Goal: Navigation & Orientation: Find specific page/section

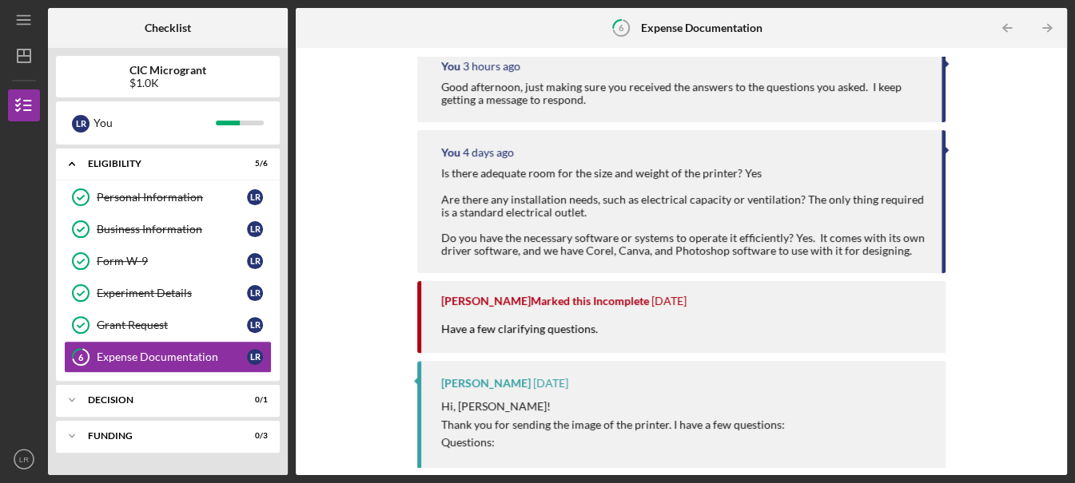
scroll to position [240, 0]
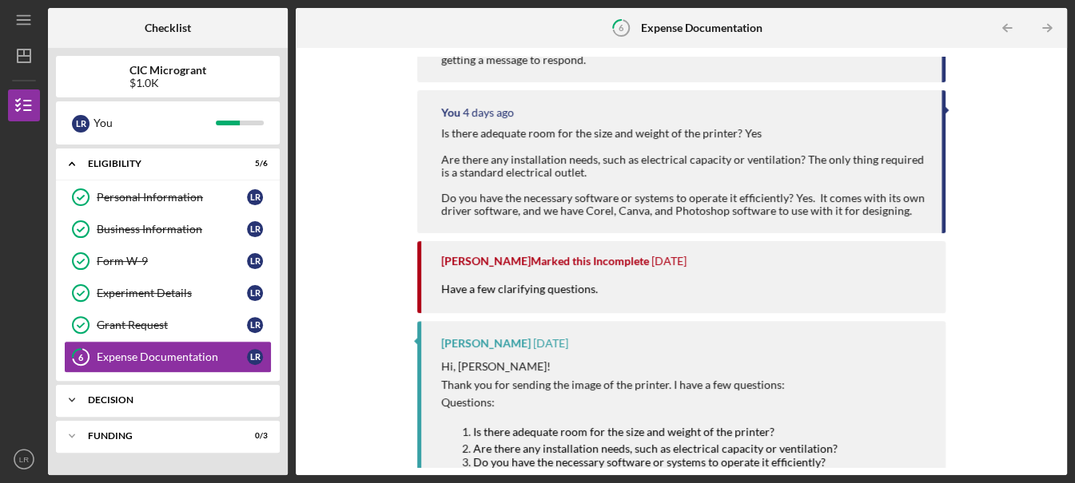
click at [98, 402] on div "Decision" at bounding box center [174, 401] width 172 height 10
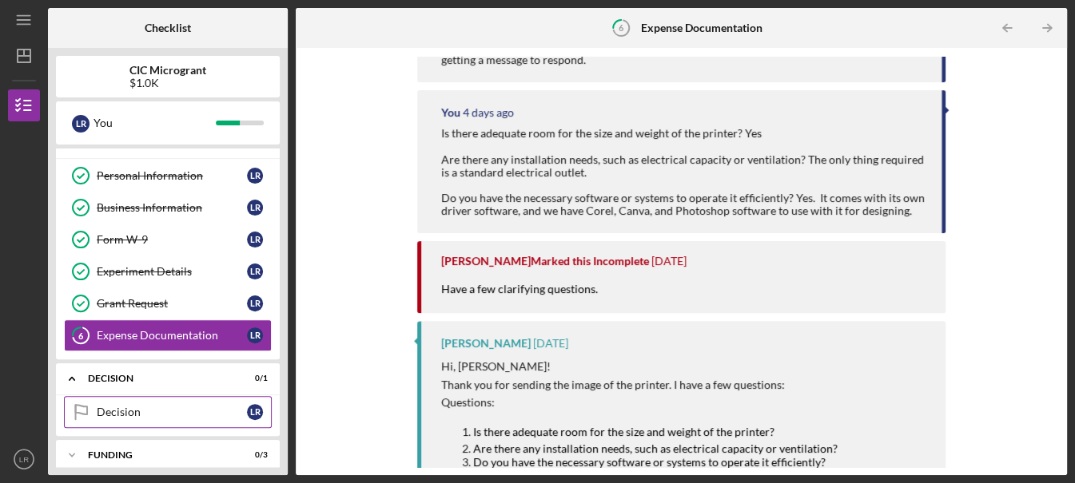
scroll to position [34, 0]
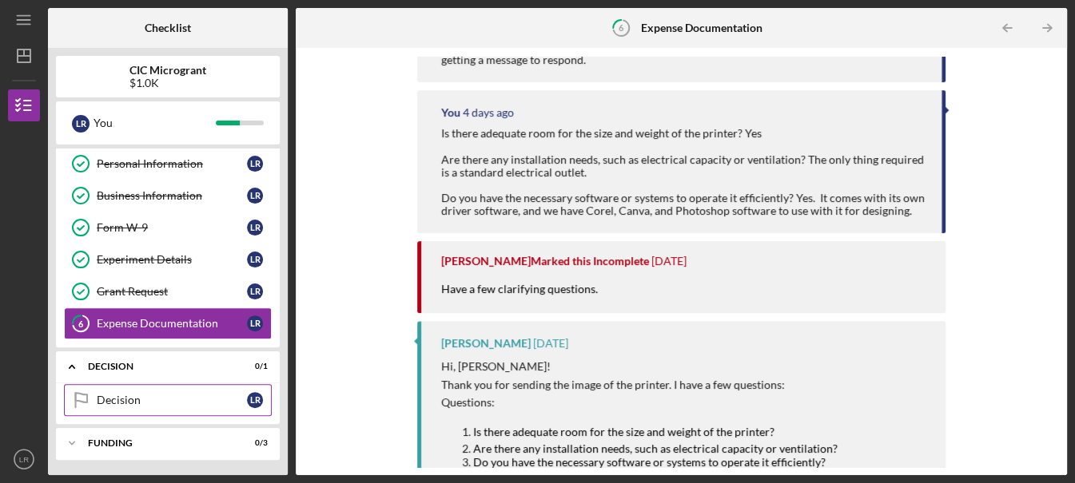
click at [233, 394] on div "Decision" at bounding box center [172, 400] width 150 height 13
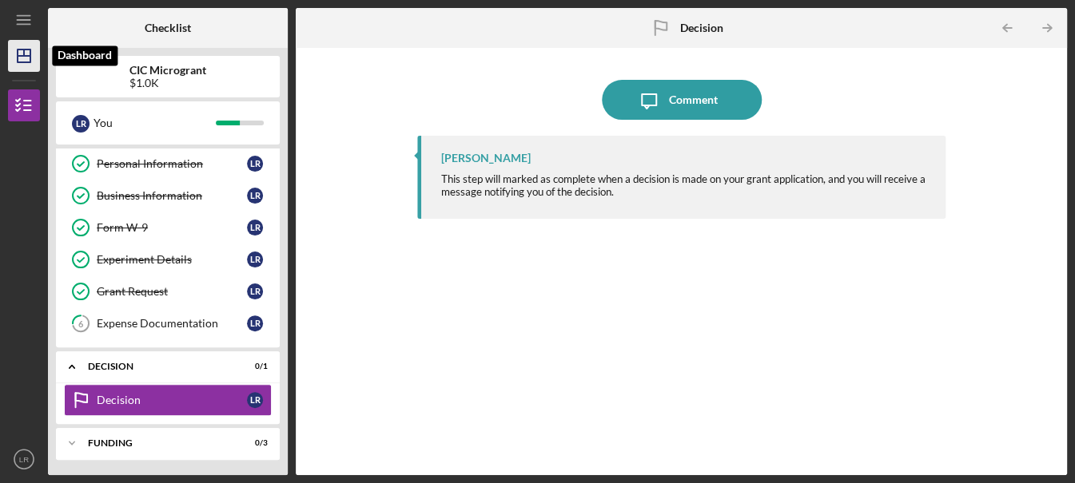
click at [18, 66] on icon "Icon/Dashboard" at bounding box center [24, 56] width 40 height 40
